Goal: Information Seeking & Learning: Understand process/instructions

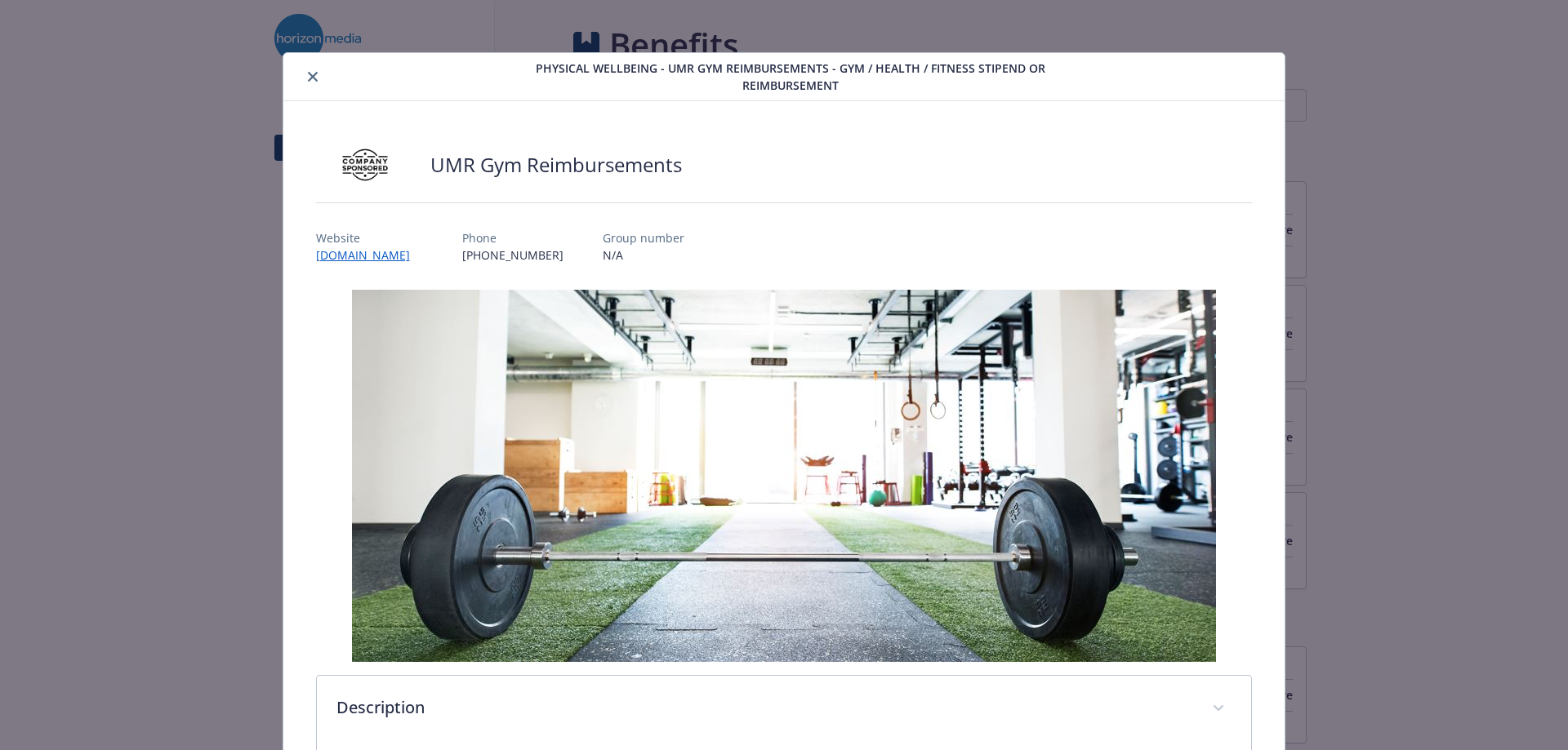
scroll to position [615, 0]
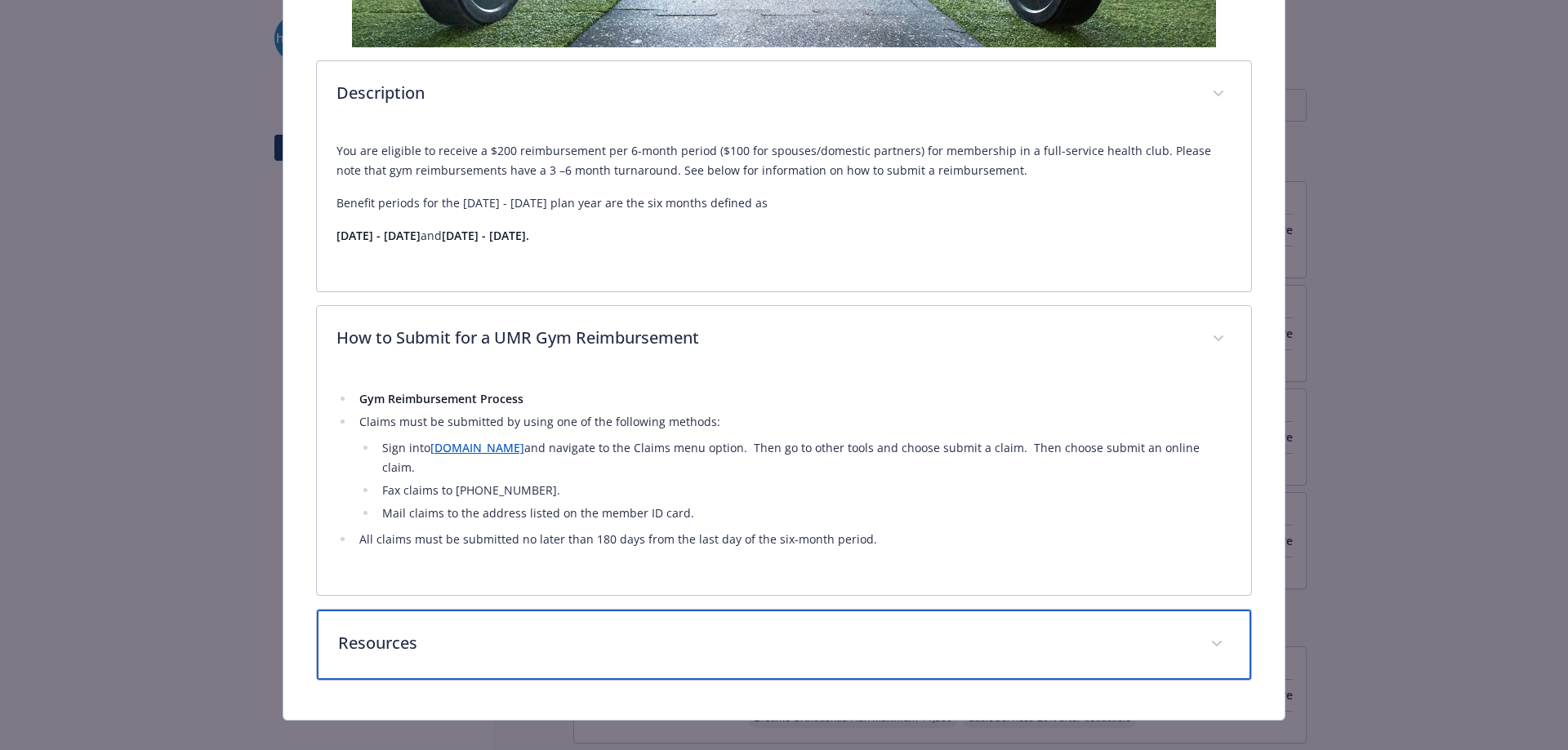
click at [396, 631] on p "Resources" at bounding box center [765, 643] width 854 height 24
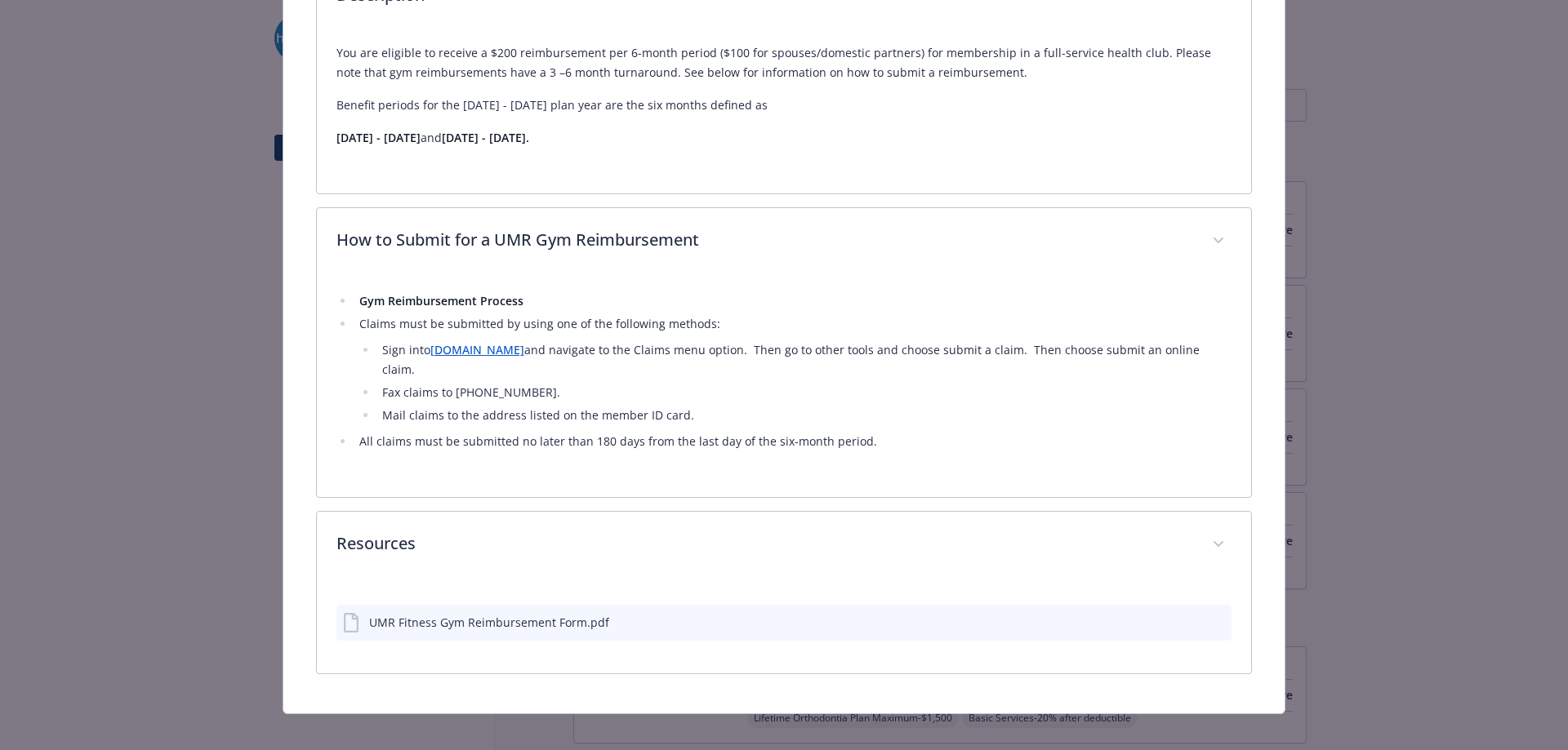
scroll to position [709, 0]
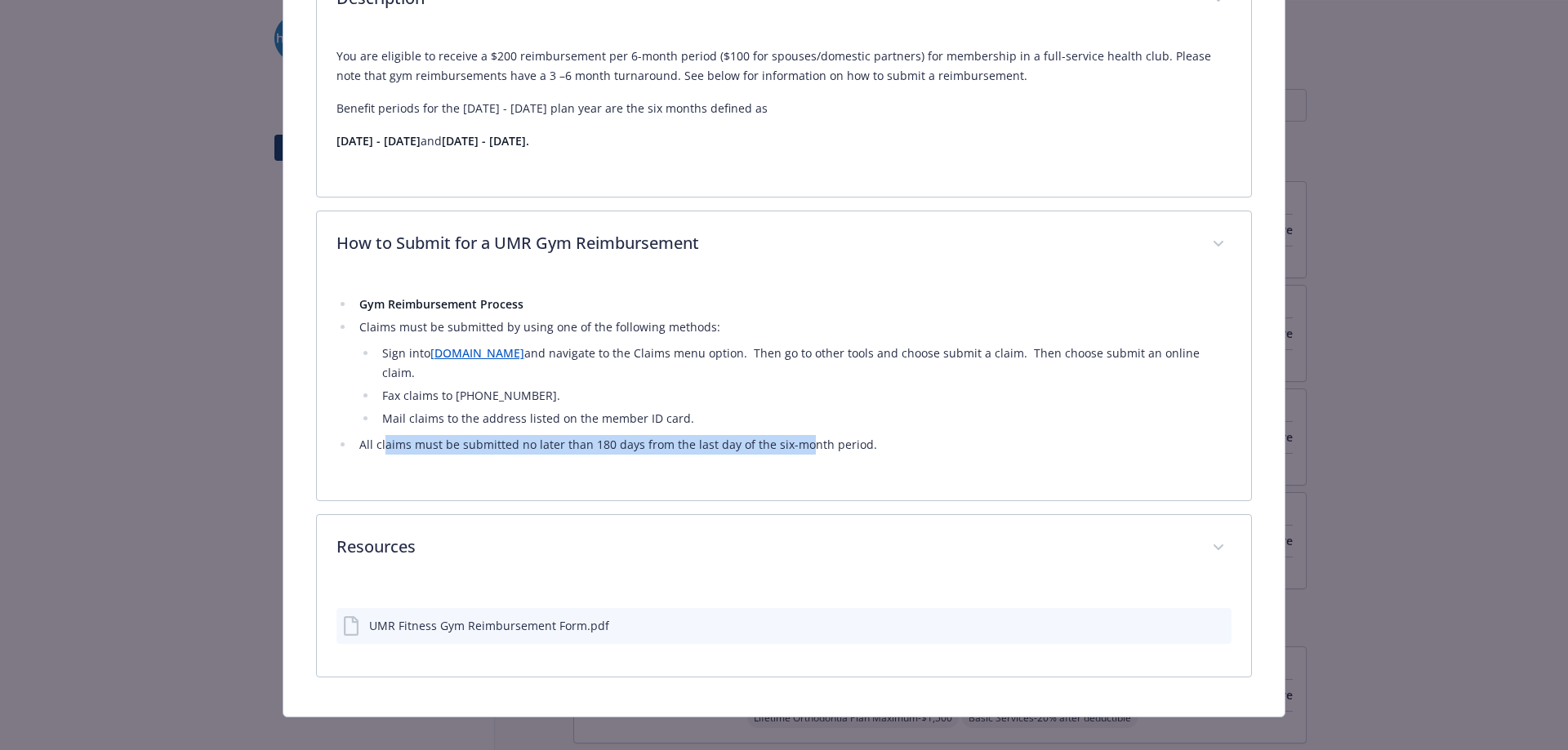
drag, startPoint x: 381, startPoint y: 418, endPoint x: 798, endPoint y: 415, distance: 417.0
click at [797, 435] on li "All claims must be submitted no later than 180 days from the last day of the si…" at bounding box center [793, 445] width 878 height 19
click at [802, 435] on li "All claims must be submitted no later than 180 days from the last day of the si…" at bounding box center [793, 445] width 878 height 19
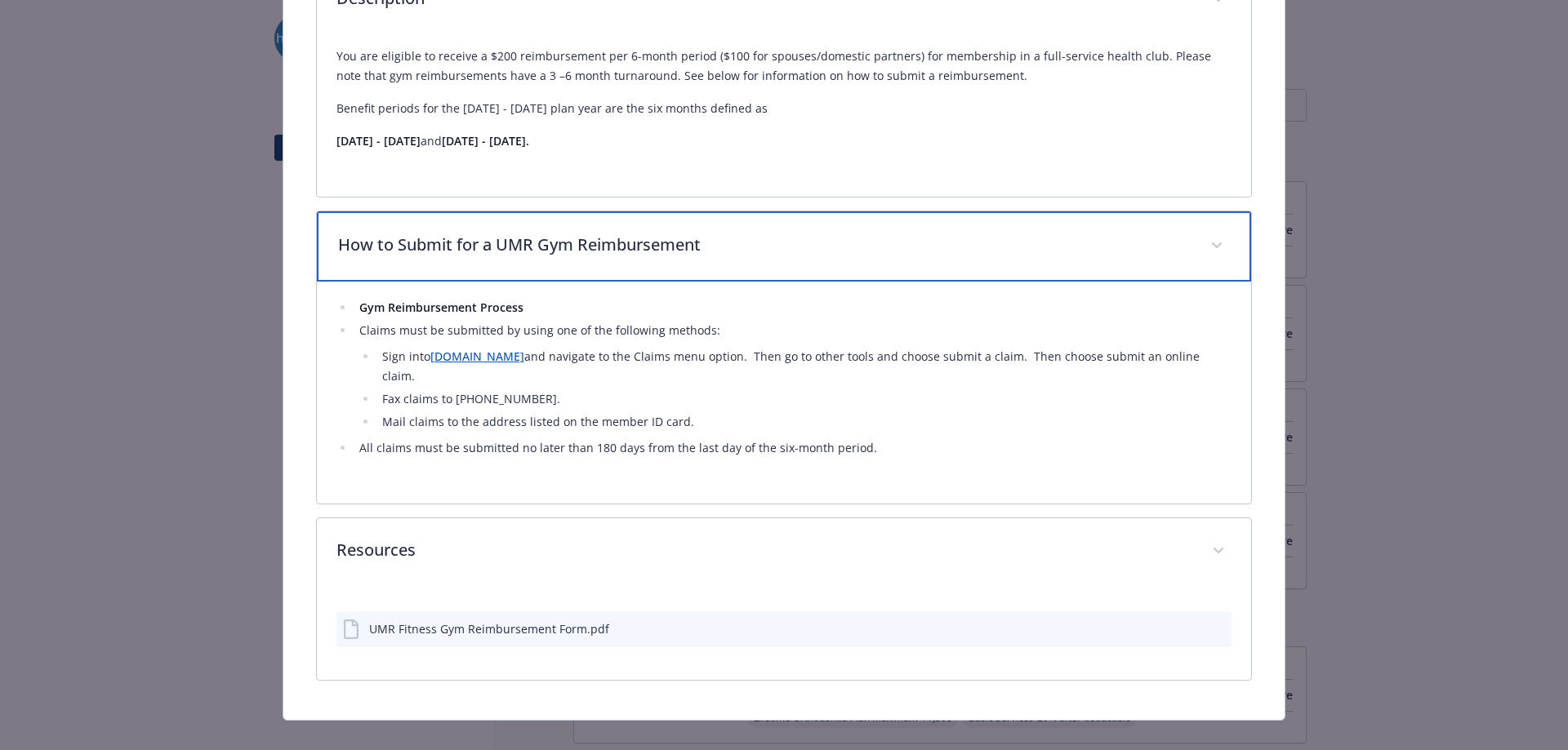
click at [1212, 238] on span "details for plan Physical Wellbeing - UMR Gym Reimbursements - Gym / Health / F…" at bounding box center [1216, 245] width 26 height 26
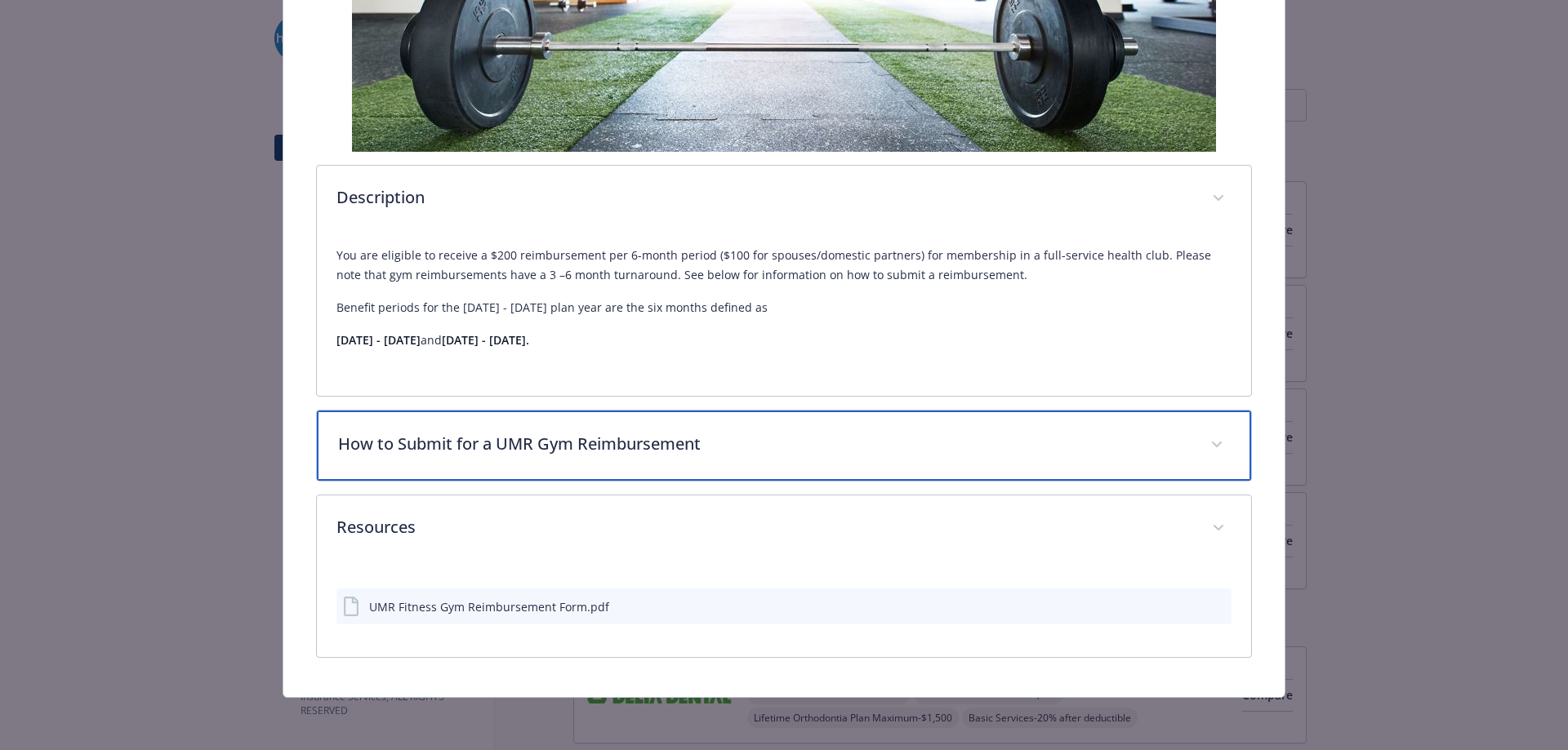
scroll to position [510, 0]
click at [1223, 435] on div "How to Submit for a UMR Gym Reimbursement" at bounding box center [784, 445] width 935 height 70
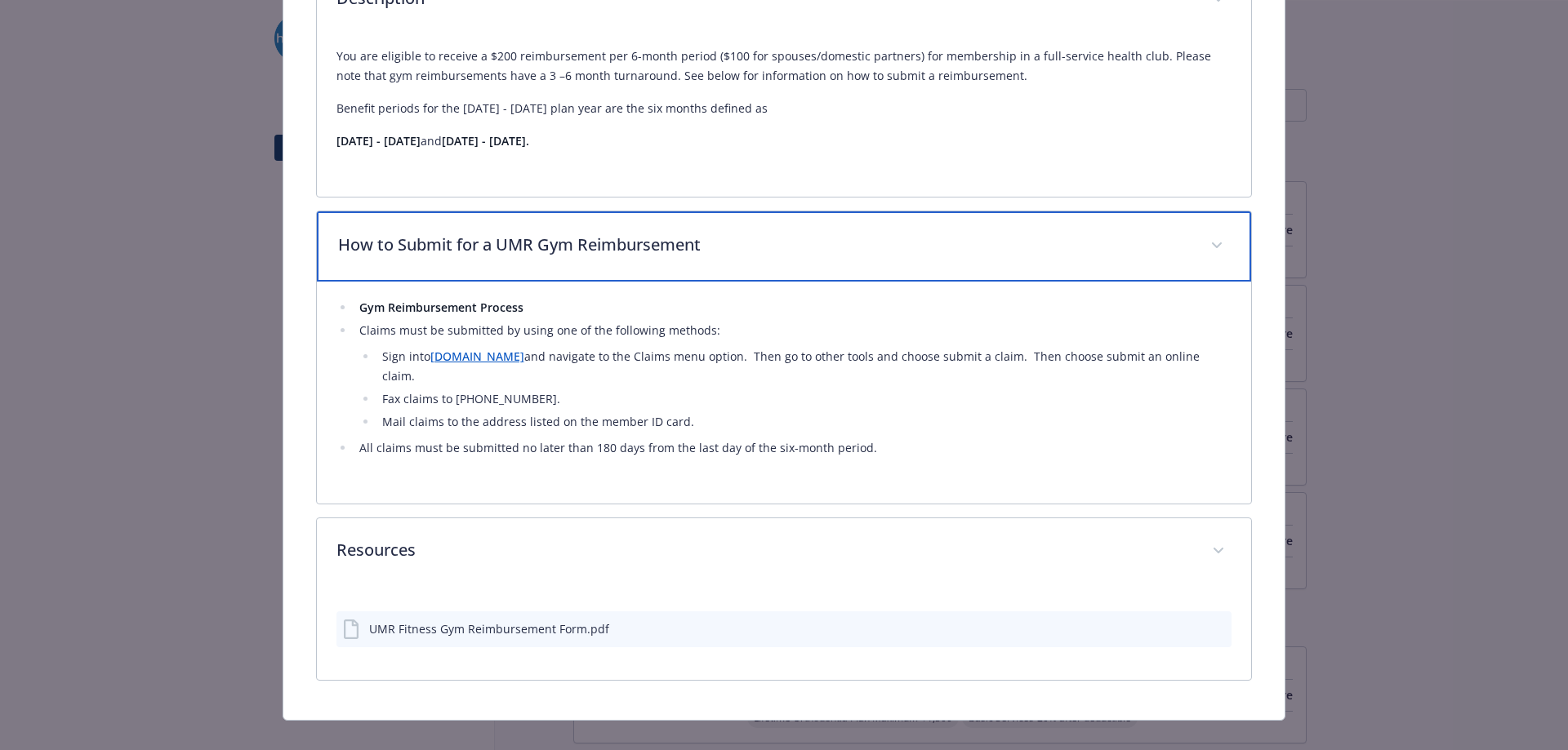
click at [1210, 268] on div "How to Submit for a UMR Gym Reimbursement" at bounding box center [784, 247] width 935 height 70
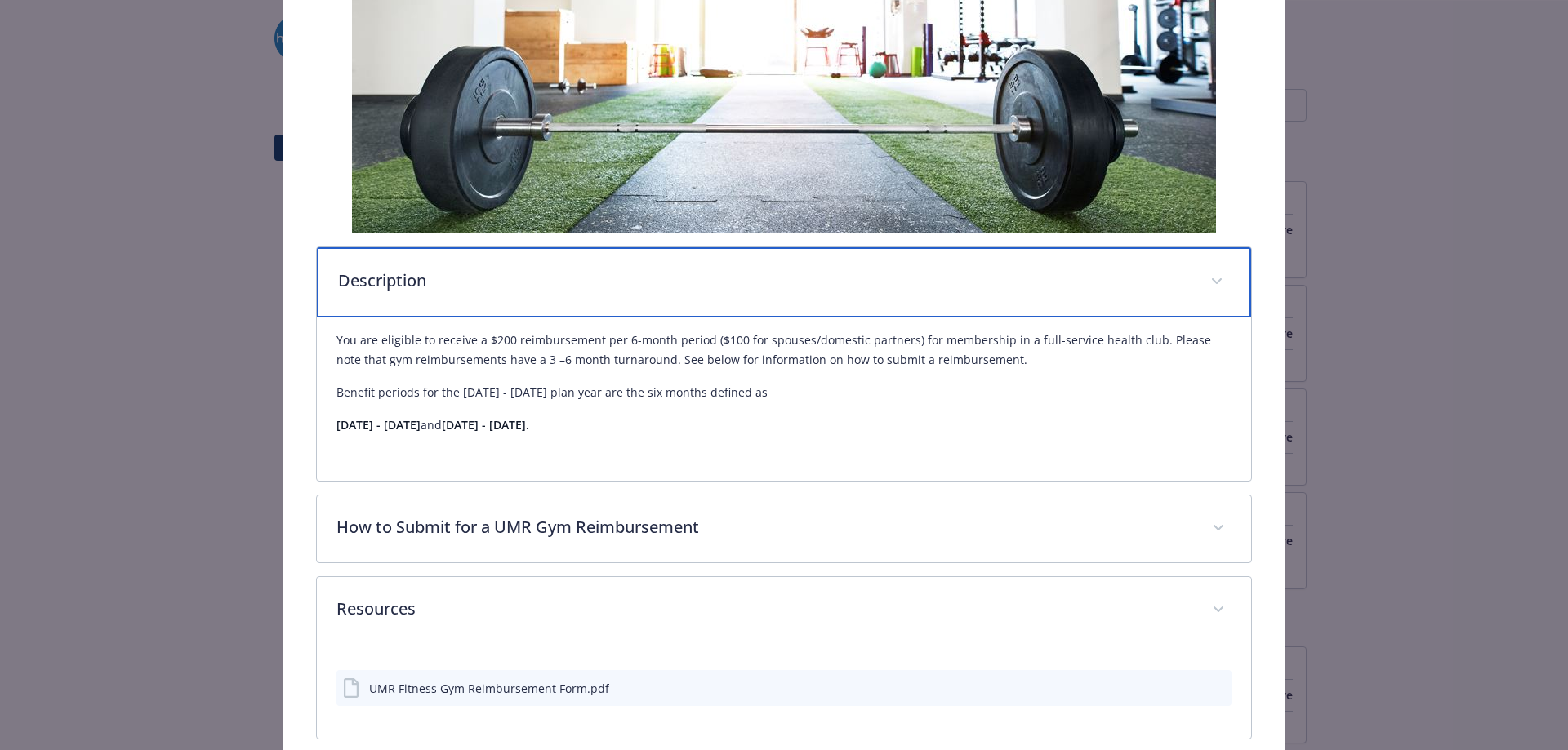
click at [1208, 288] on span "details for plan Physical Wellbeing - UMR Gym Reimbursements - Gym / Health / F…" at bounding box center [1216, 281] width 26 height 26
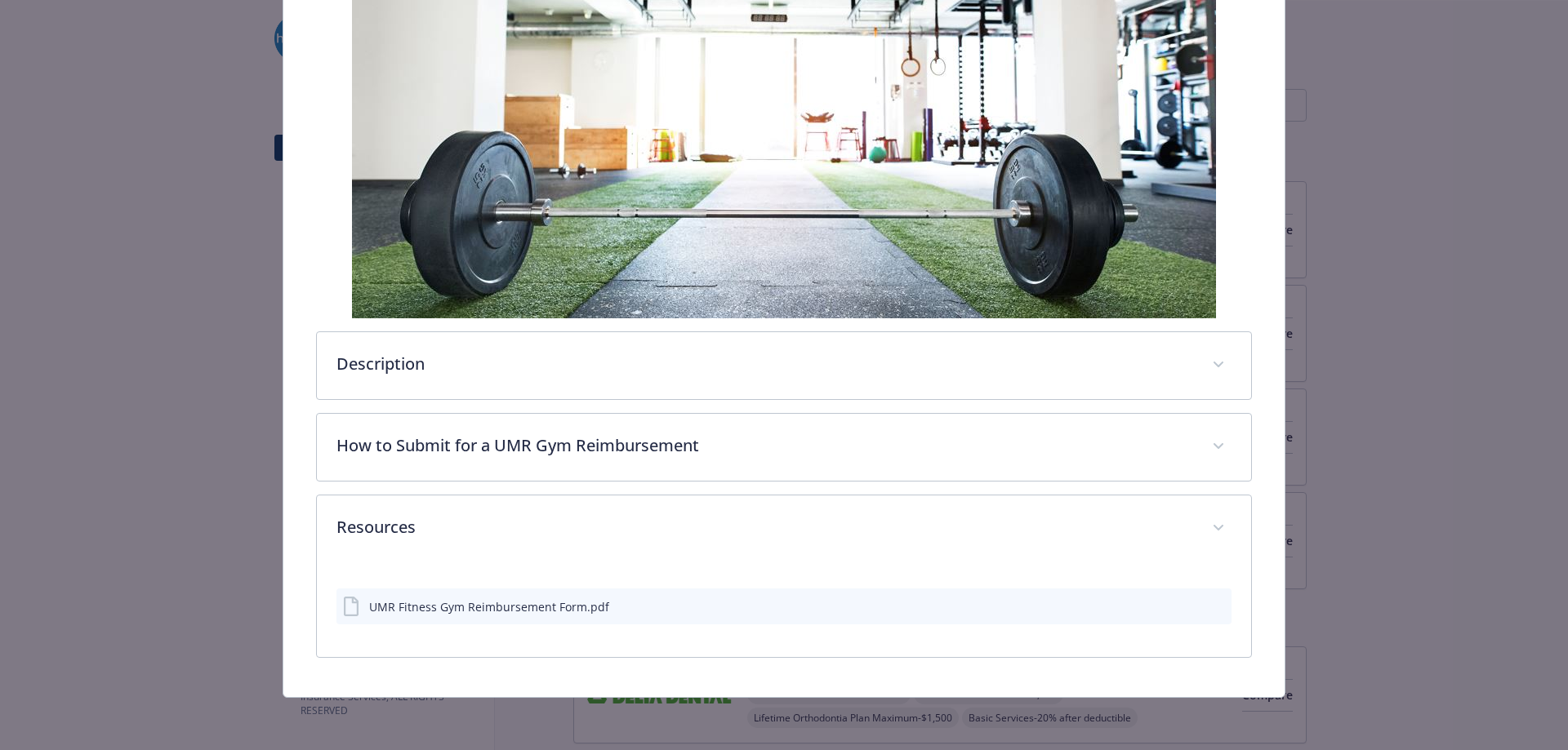
drag, startPoint x: 1208, startPoint y: 330, endPoint x: 1216, endPoint y: 336, distance: 10.0
click at [1211, 333] on div "Description You are eligible to receive a $200 reimbursement per 6-month period…" at bounding box center [784, 302] width 937 height 711
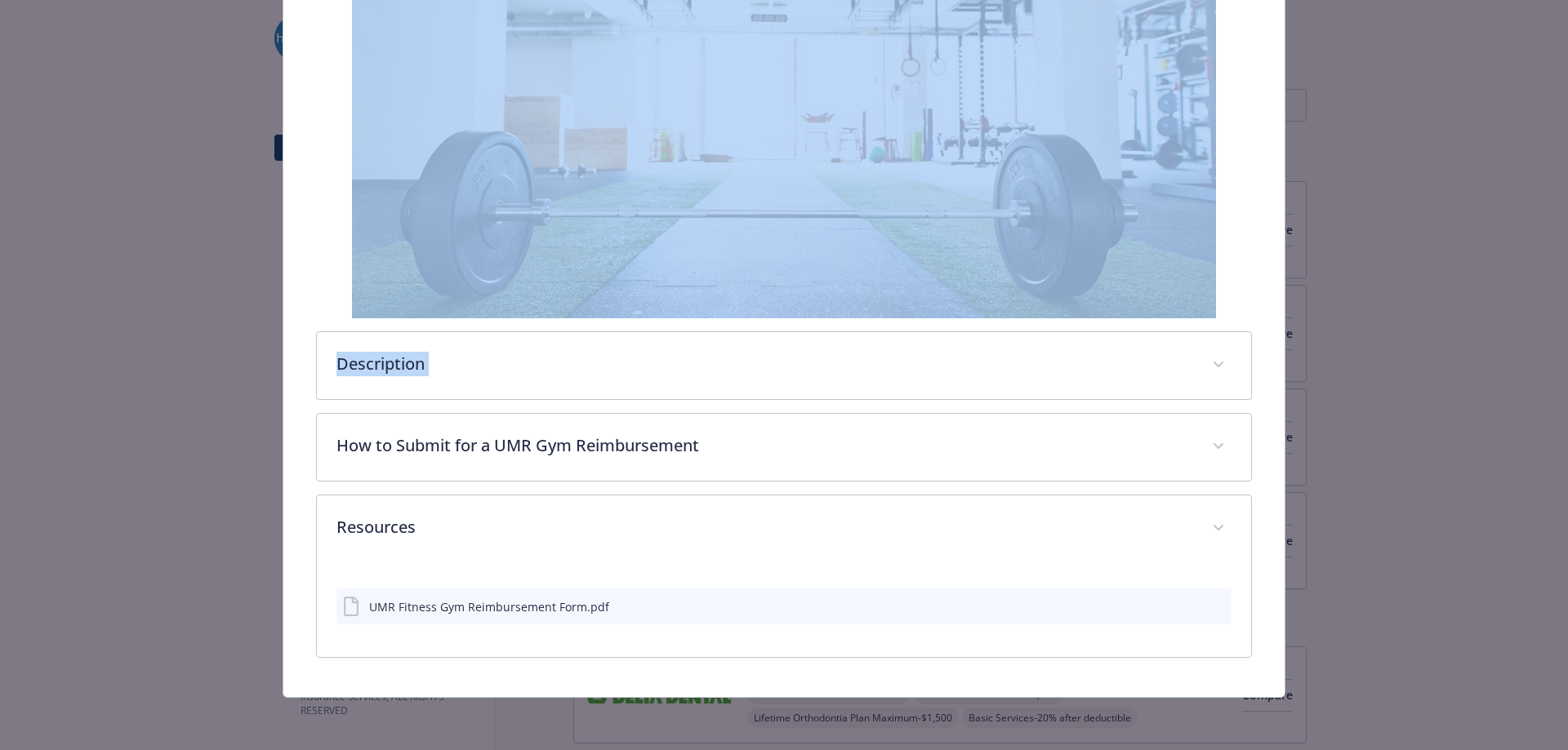
click at [1223, 363] on div "Description" at bounding box center [784, 366] width 935 height 67
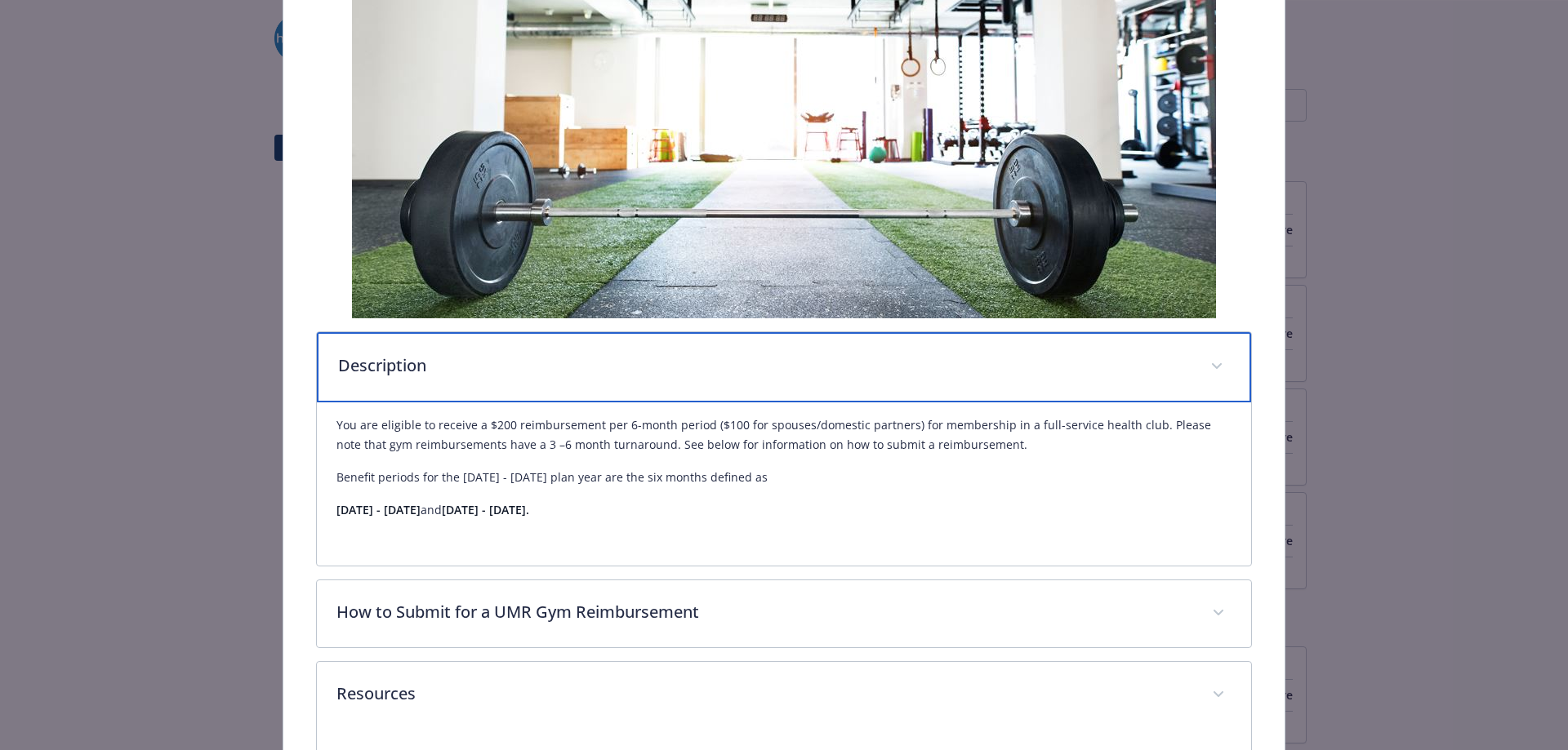
click at [1223, 360] on div "Description" at bounding box center [784, 367] width 935 height 70
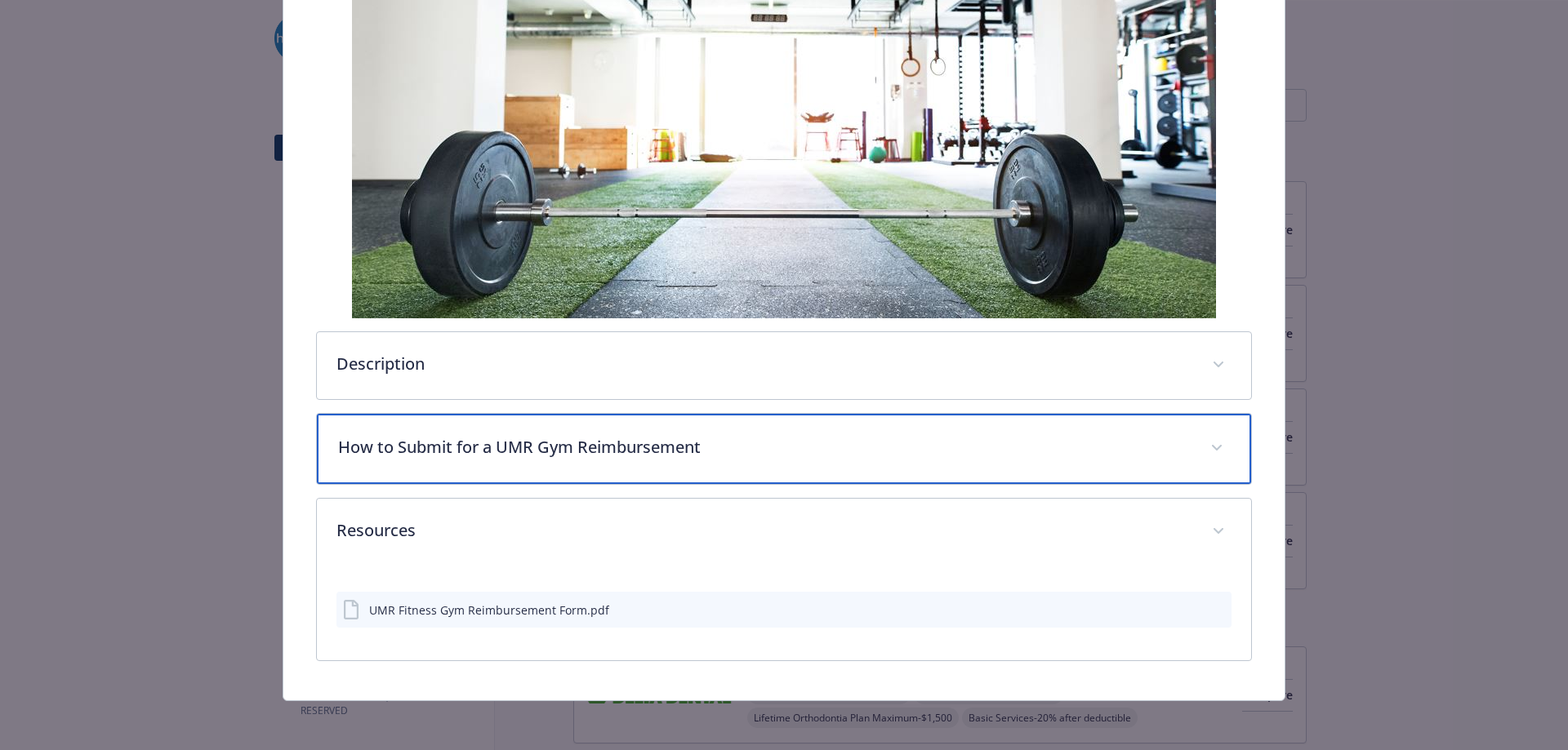
click at [987, 448] on p "How to Submit for a UMR Gym Reimbursement" at bounding box center [765, 447] width 854 height 24
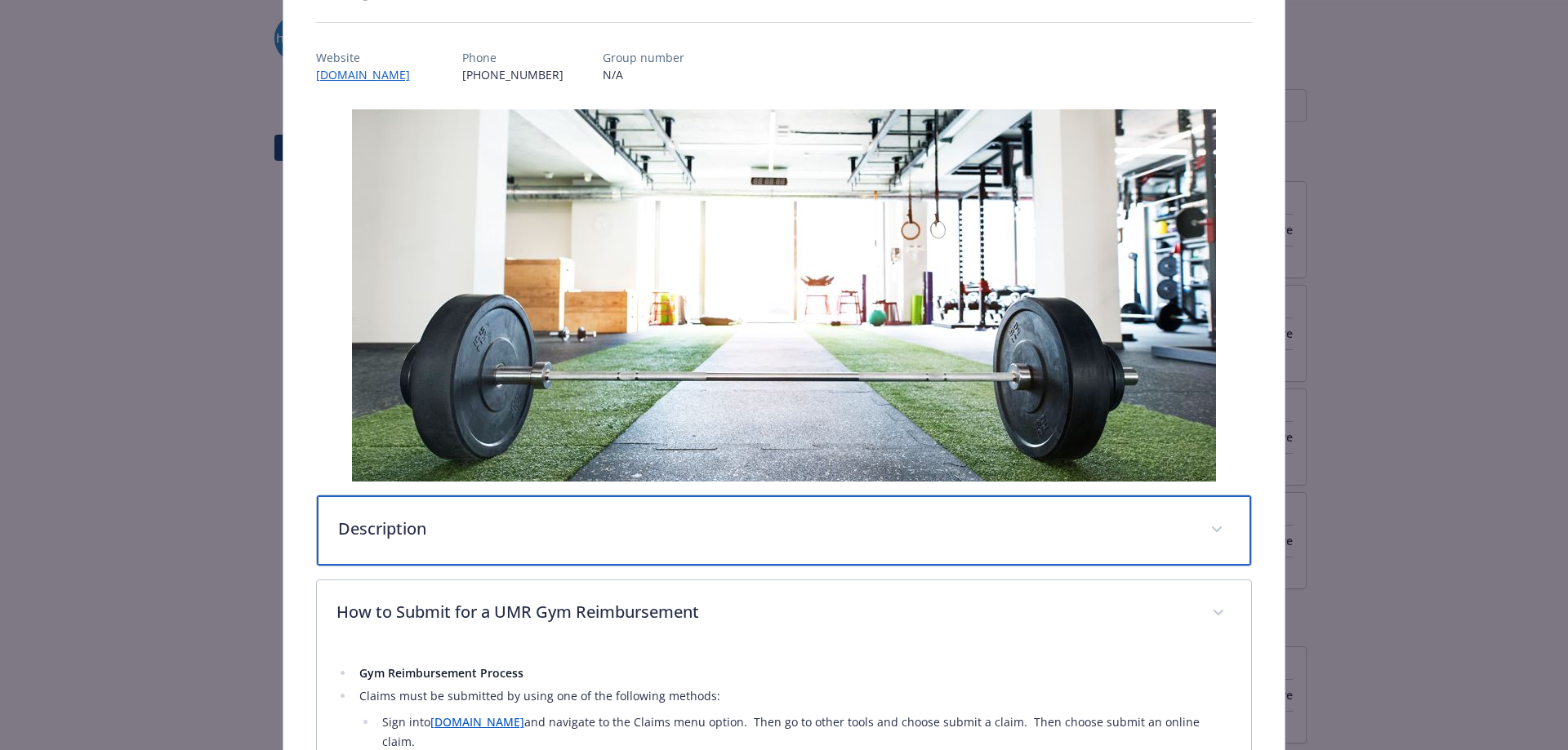
click at [797, 519] on p "Description" at bounding box center [765, 529] width 854 height 24
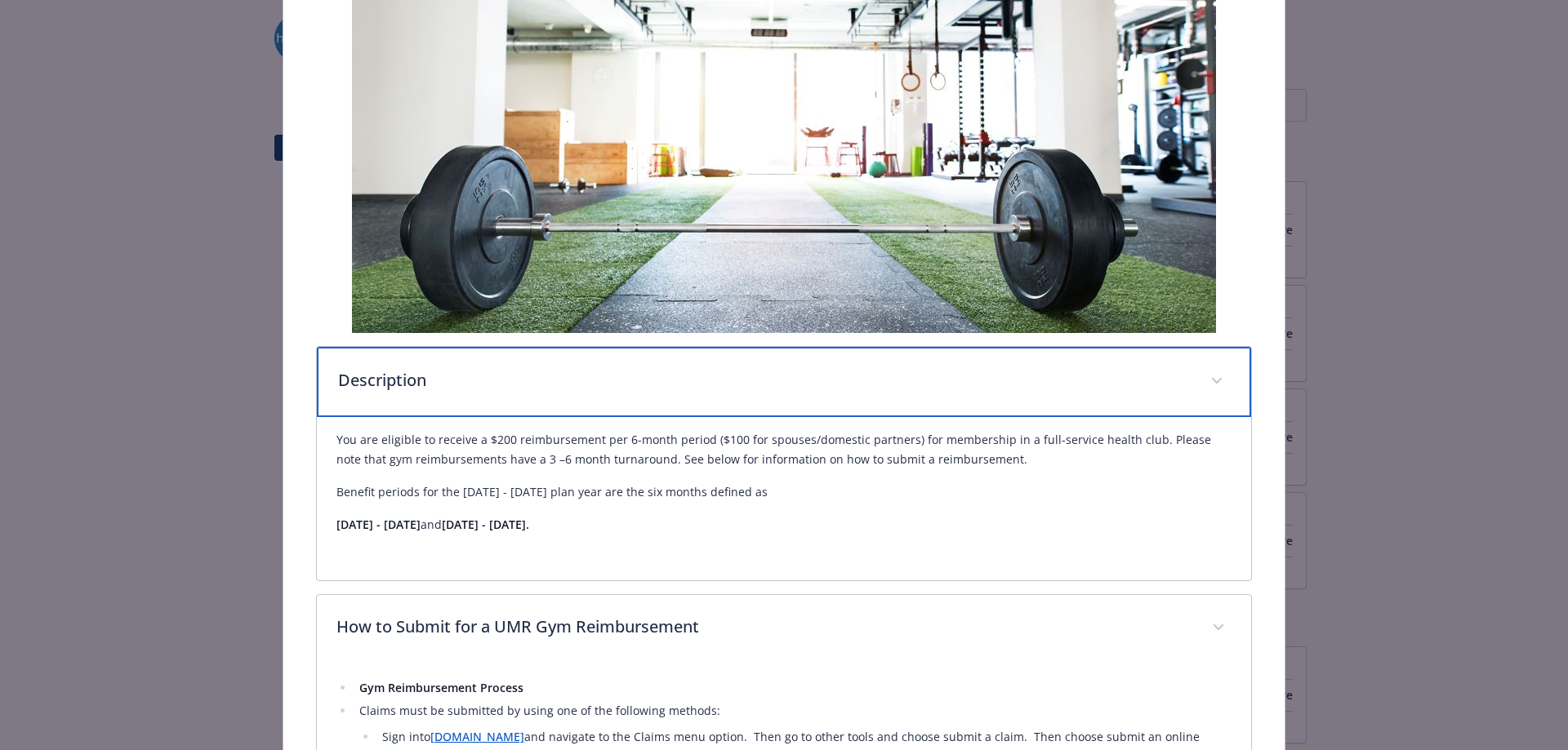
scroll to position [571, 0]
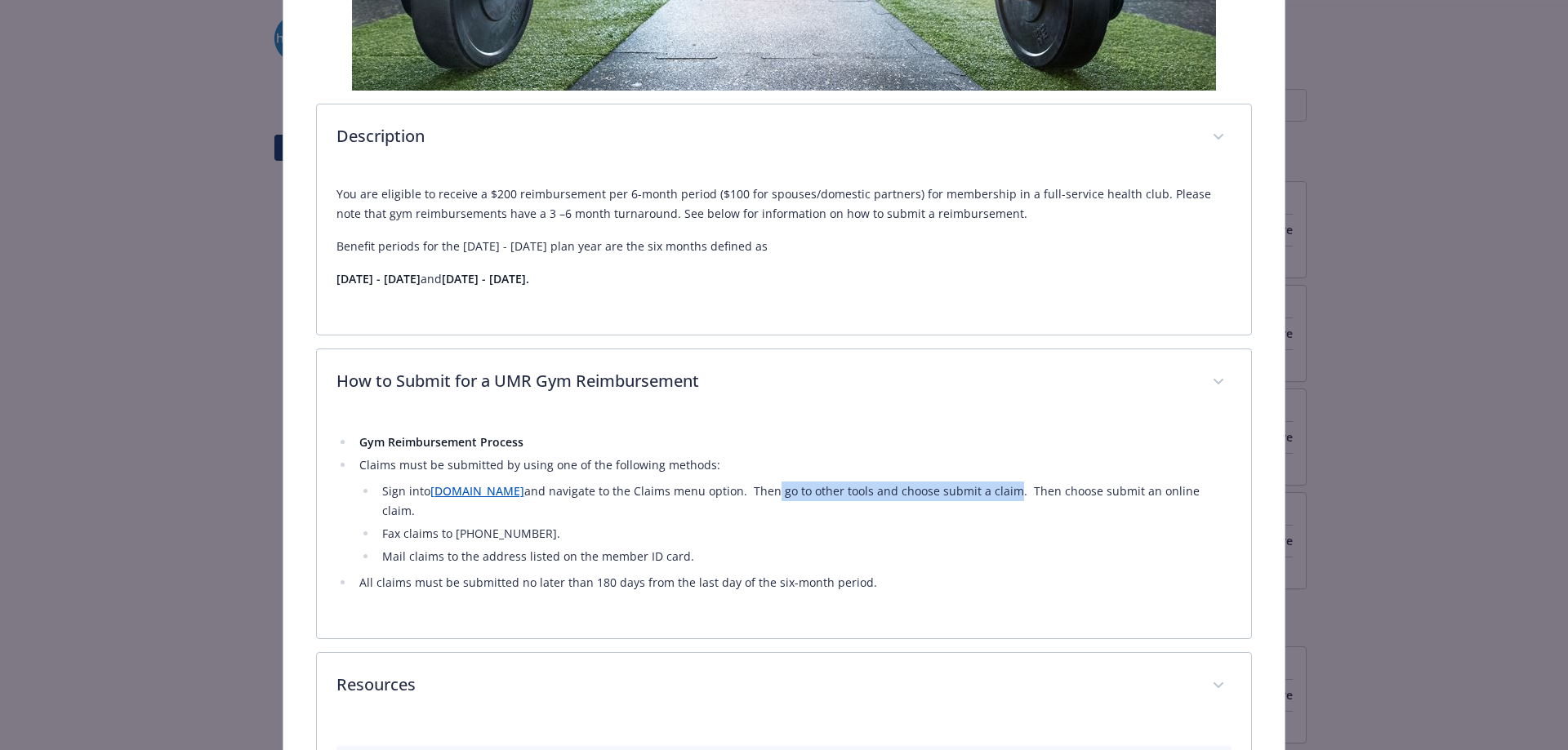
drag, startPoint x: 719, startPoint y: 487, endPoint x: 959, endPoint y: 494, distance: 240.1
click at [959, 494] on li "Sign into [DOMAIN_NAME] and navigate to the Claims menu option. Then go to othe…" at bounding box center [804, 501] width 855 height 39
